Goal: Information Seeking & Learning: Learn about a topic

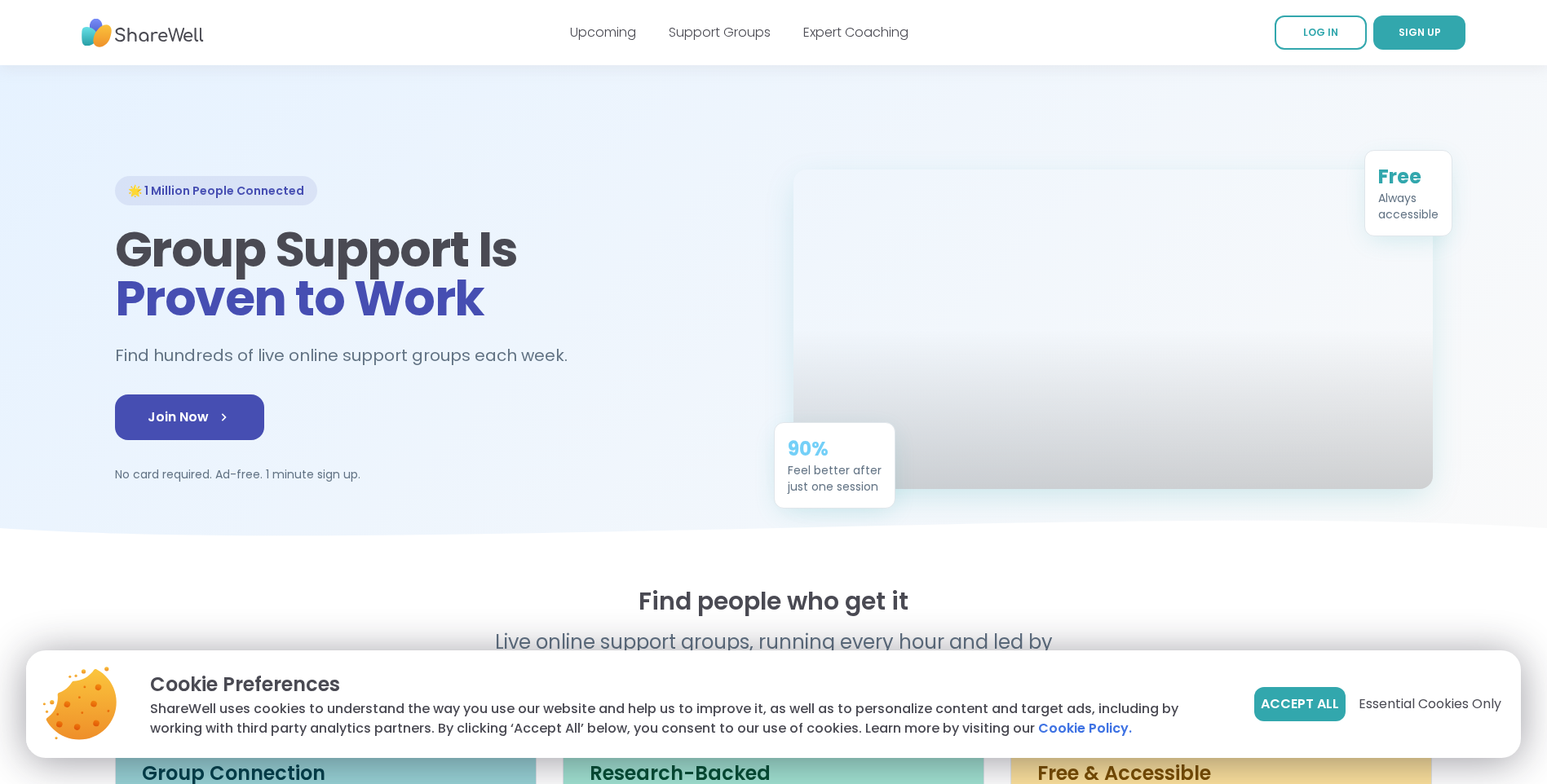
click at [1384, 693] on div "Accept All Essential Cookies Only" at bounding box center [1378, 704] width 247 height 34
click at [1392, 708] on span "Essential Cookies Only" at bounding box center [1430, 704] width 143 height 19
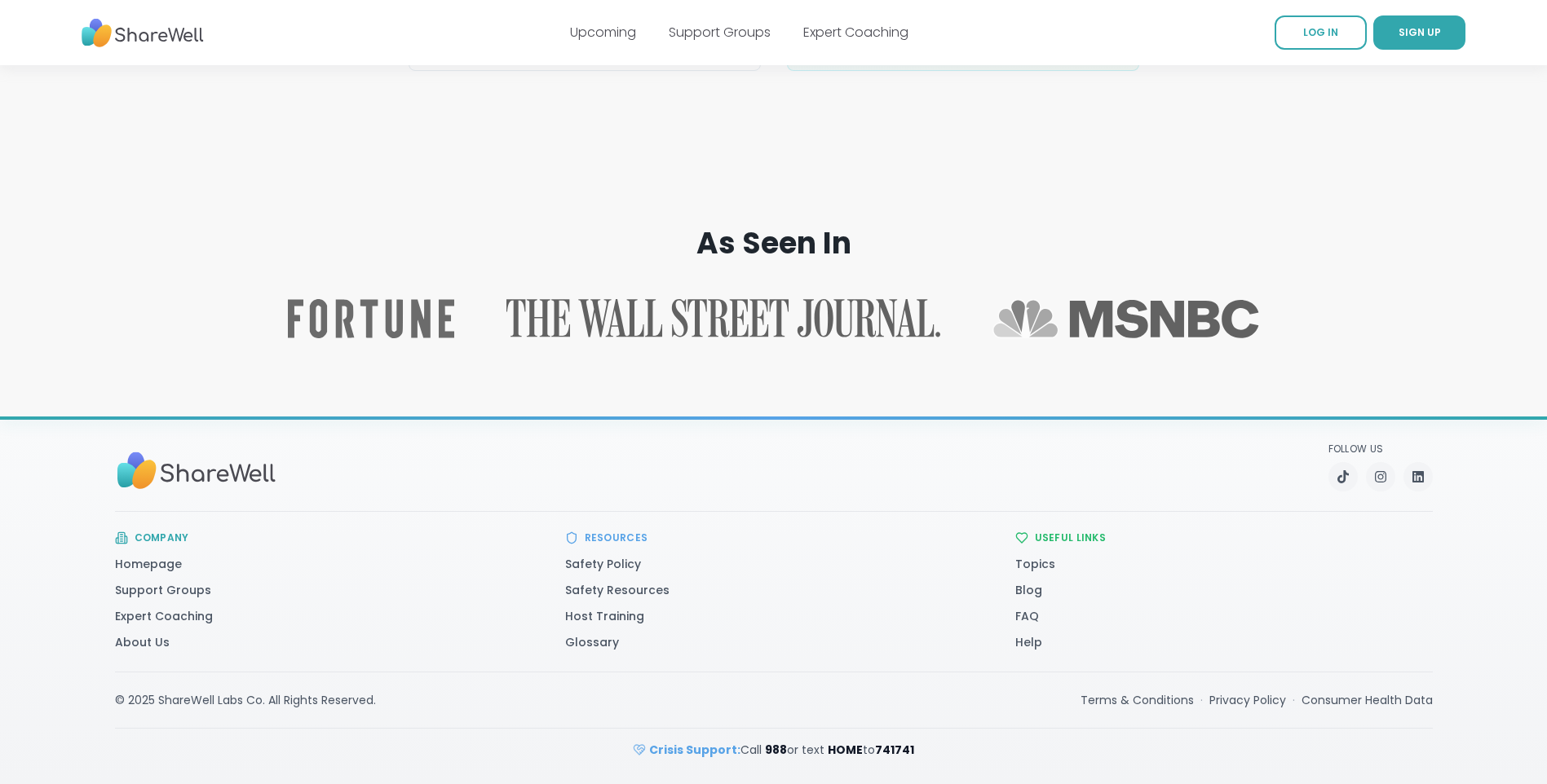
scroll to position [2496, 0]
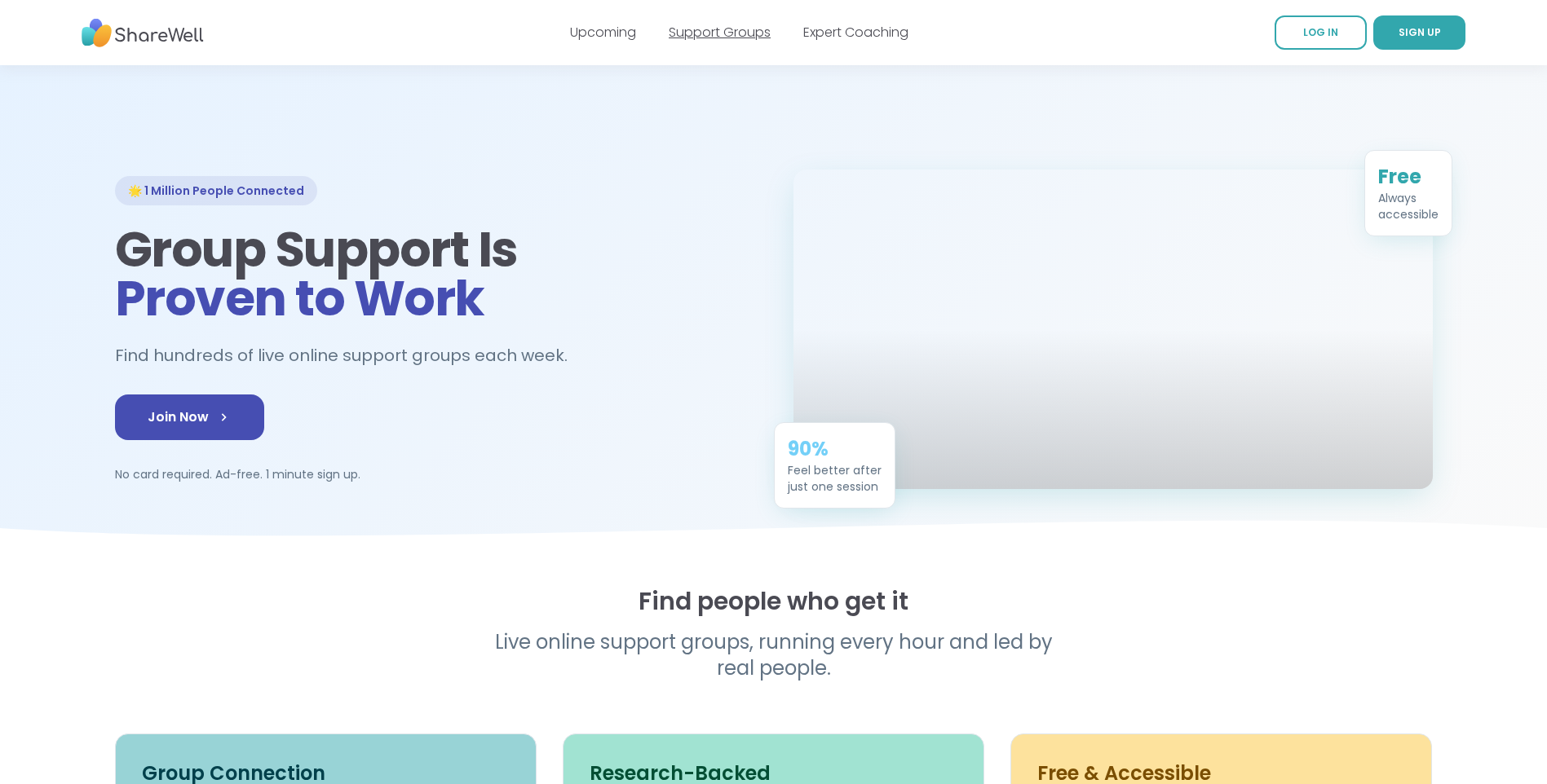
click at [685, 37] on link "Support Groups" at bounding box center [720, 31] width 102 height 19
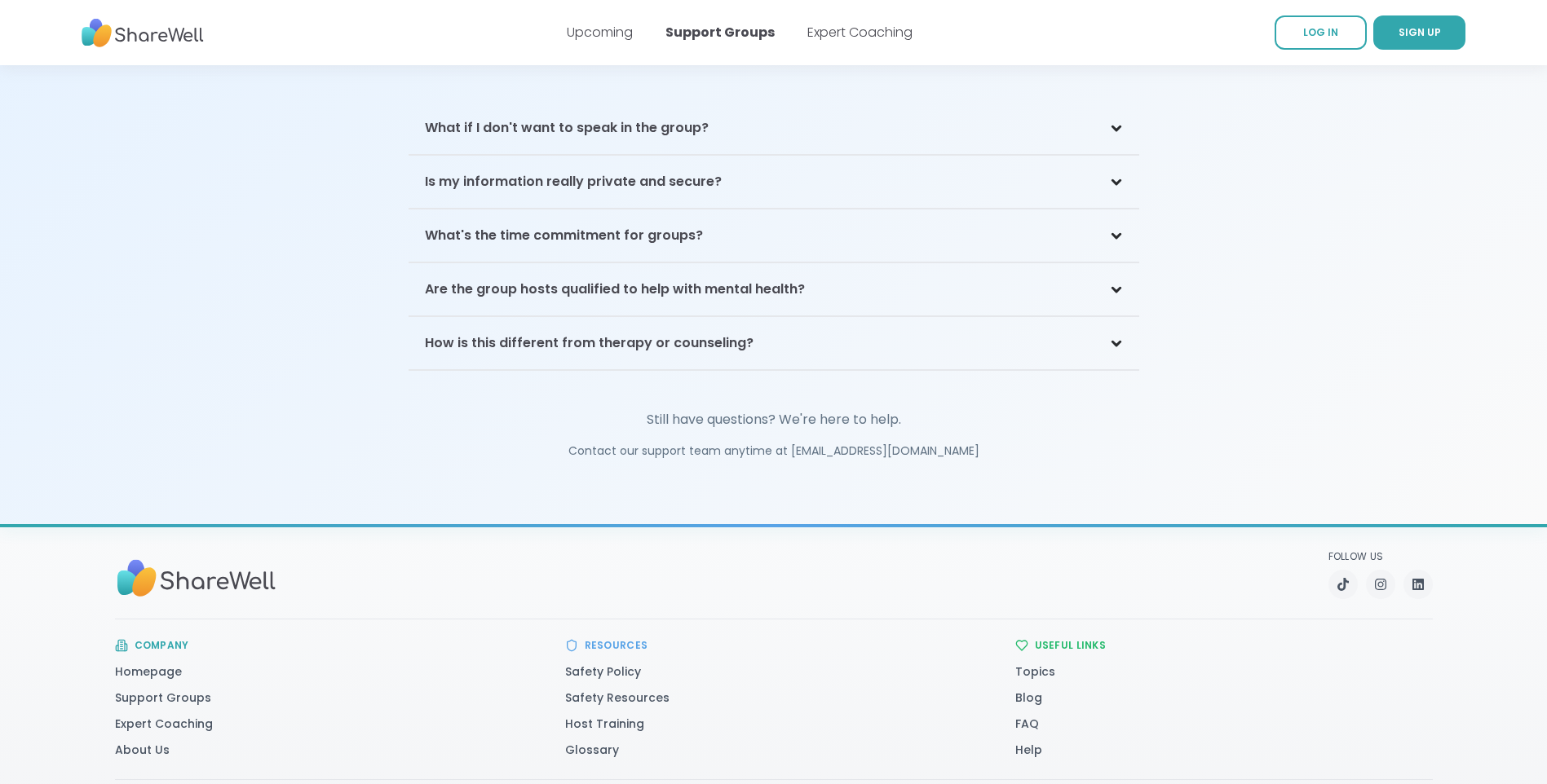
scroll to position [3610, 0]
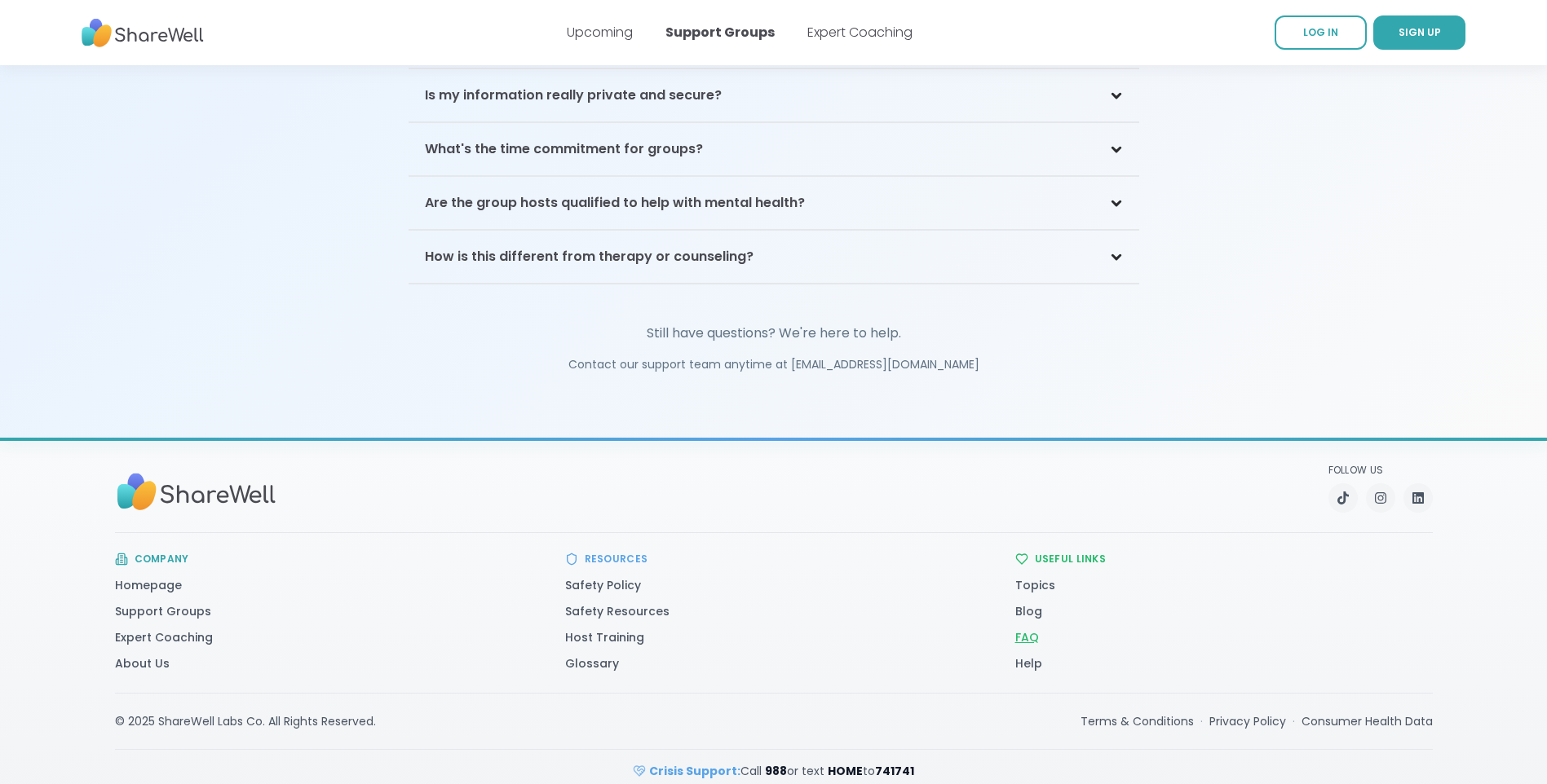
click at [1030, 629] on link "FAQ" at bounding box center [1027, 637] width 23 height 17
